Goal: Navigation & Orientation: Find specific page/section

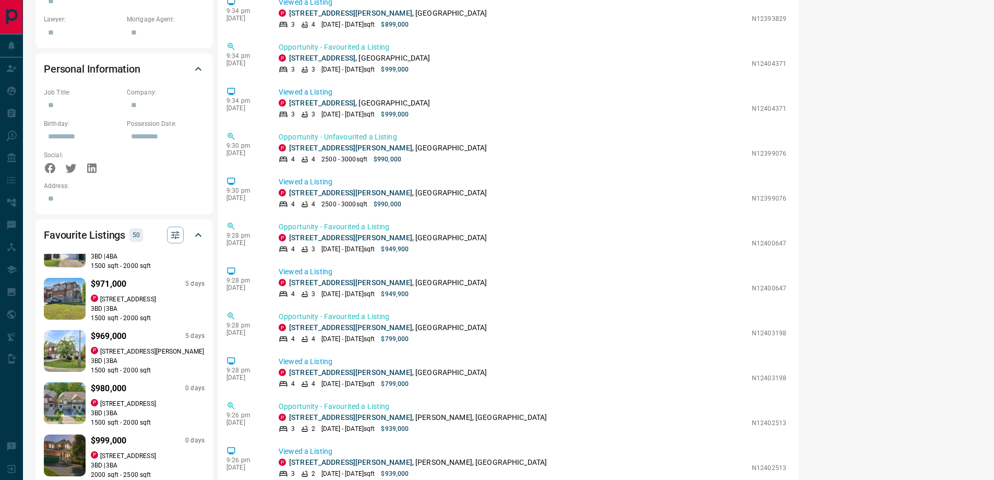
scroll to position [1414, 0]
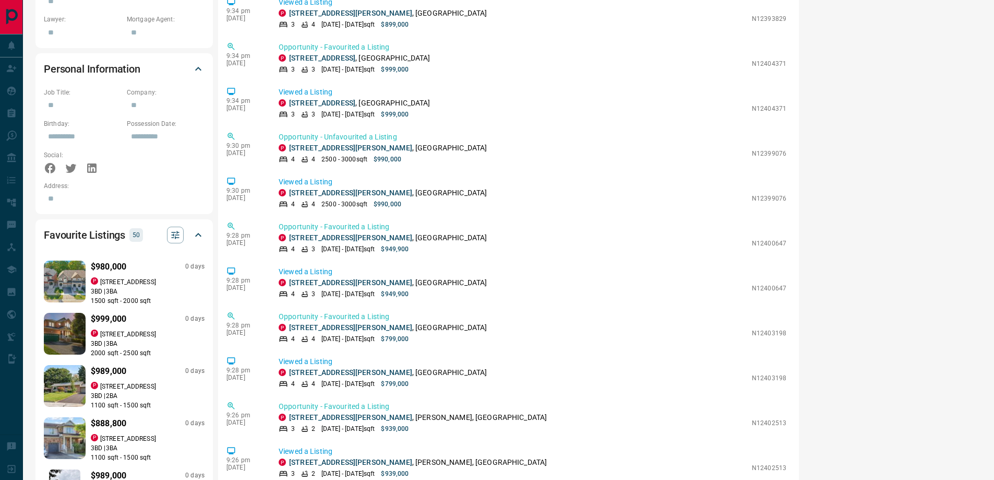
click at [134, 277] on p "92 Drizzel Crescent" at bounding box center [128, 281] width 56 height 9
click at [131, 329] on p "51 Haverhill Terrace" at bounding box center [128, 333] width 56 height 9
click at [127, 382] on p "57 Royal Road" at bounding box center [128, 386] width 56 height 9
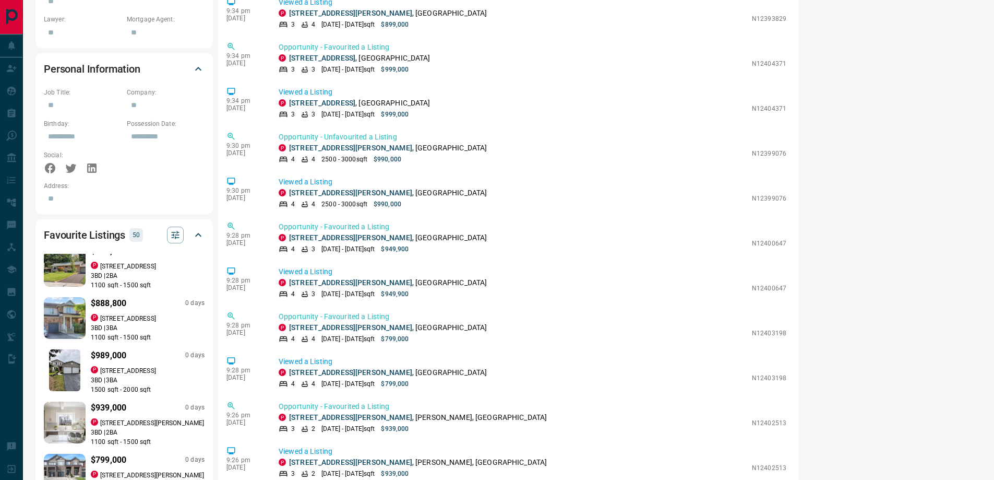
scroll to position [1536, 0]
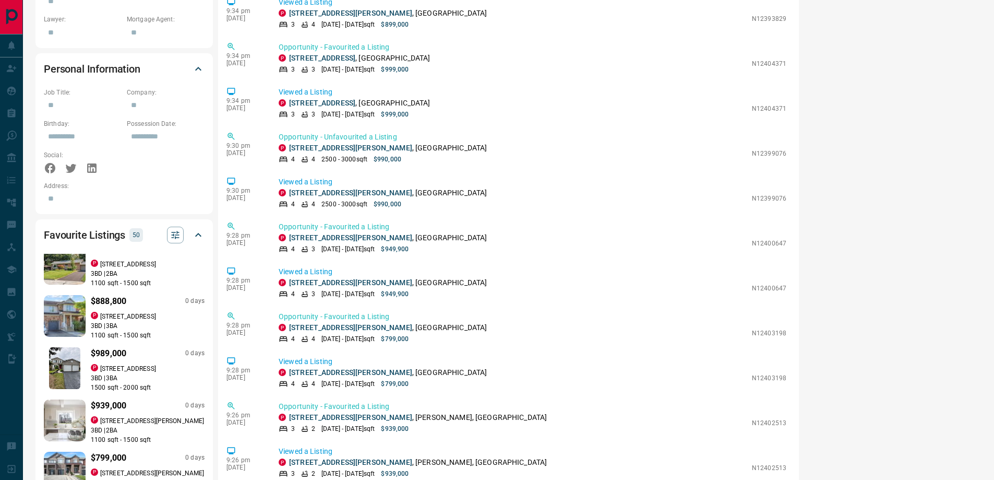
click at [135, 321] on p "3 BD | 3 BA" at bounding box center [148, 325] width 114 height 9
click at [136, 364] on p "14 Forrestwood Crescent" at bounding box center [128, 368] width 56 height 9
click at [128, 416] on p "15 Farr Avenue" at bounding box center [152, 420] width 104 height 9
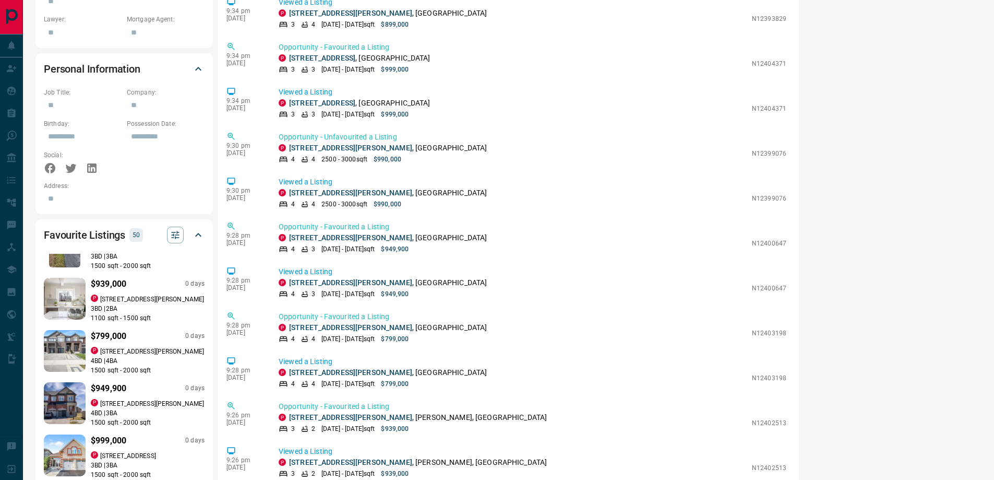
click at [126, 347] on p "167 Landolfi Way" at bounding box center [152, 351] width 104 height 9
click at [132, 399] on p "65 Jonkman Boulevard" at bounding box center [152, 403] width 104 height 9
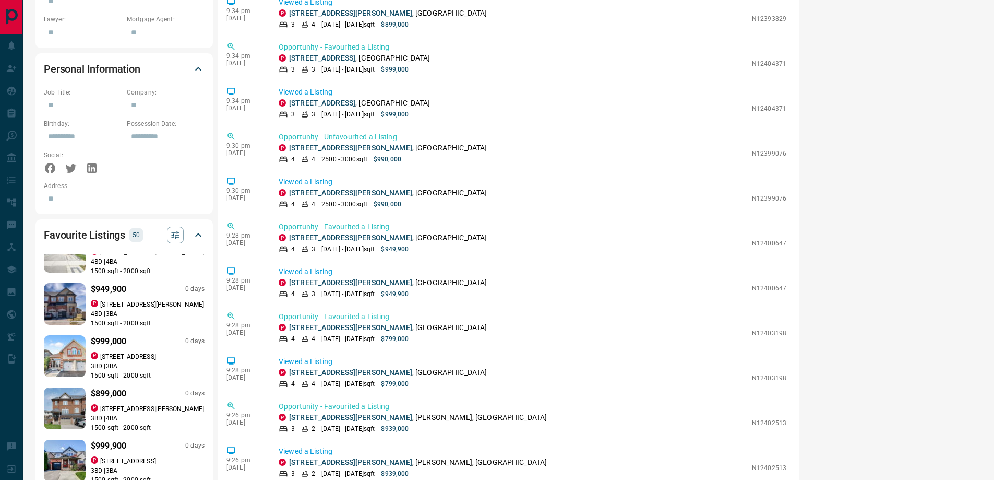
scroll to position [1780, 0]
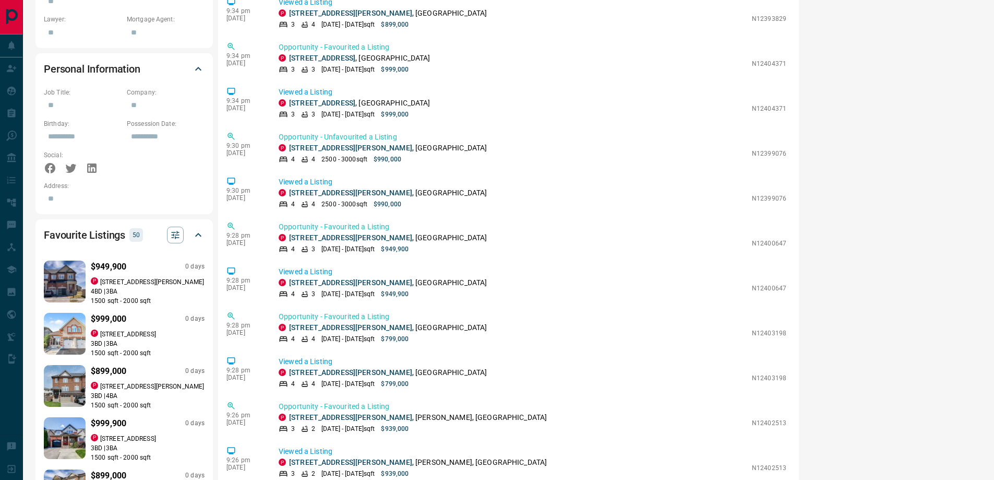
click at [115, 329] on p "26 Highland Terrace" at bounding box center [128, 333] width 56 height 9
click at [115, 382] on p "59 Matthewson Avenue" at bounding box center [152, 386] width 104 height 9
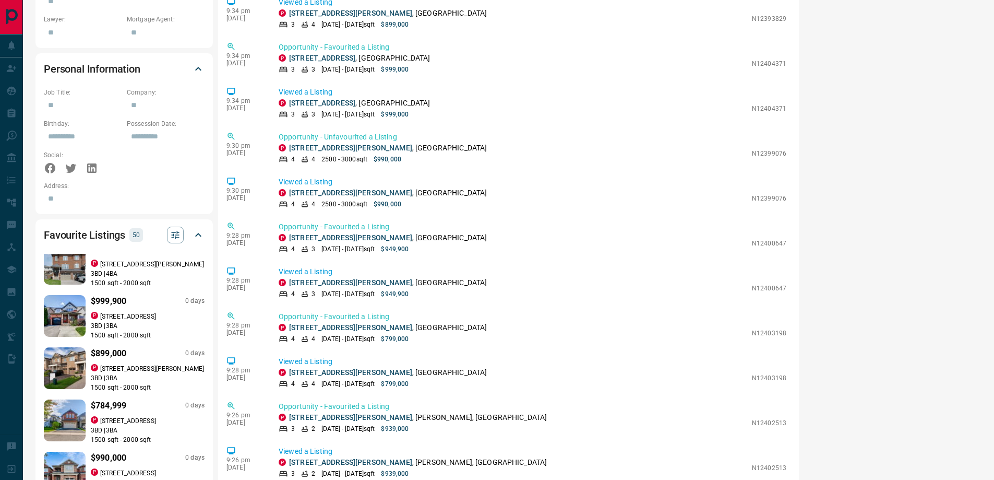
click at [162, 321] on p "3 BD | 3 BA" at bounding box center [148, 325] width 114 height 9
click at [145, 364] on div "P 45 Webb Street" at bounding box center [148, 368] width 114 height 9
click at [127, 425] on p "3 BD | 3 BA" at bounding box center [148, 429] width 114 height 9
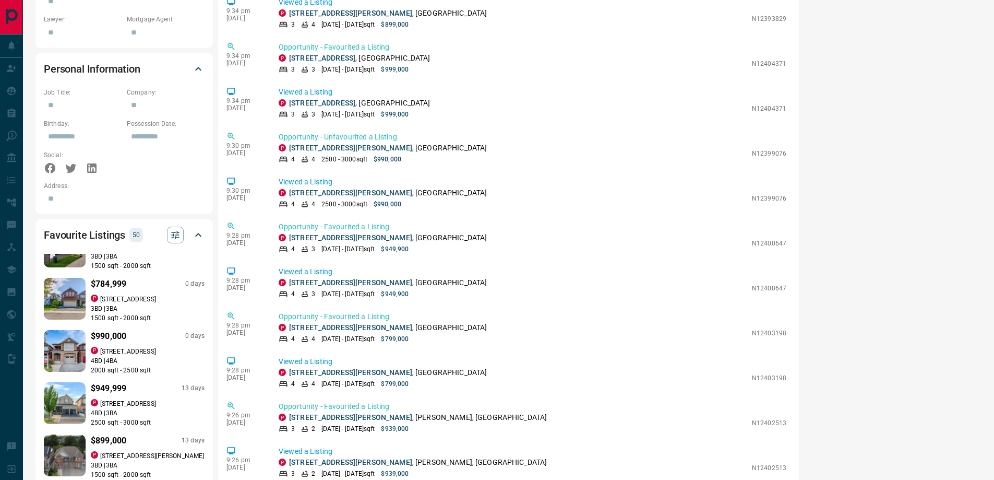
click at [126, 356] on p "4 BD | 4 BA" at bounding box center [148, 360] width 114 height 9
